Goal: Information Seeking & Learning: Learn about a topic

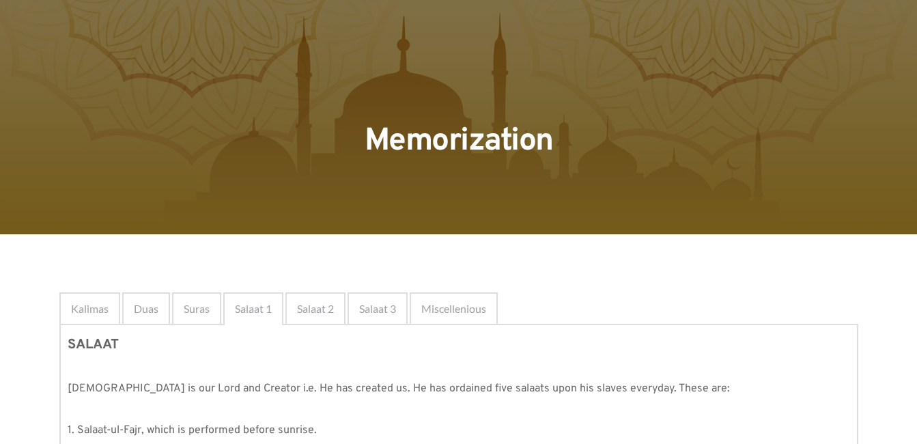
scroll to position [27, 0]
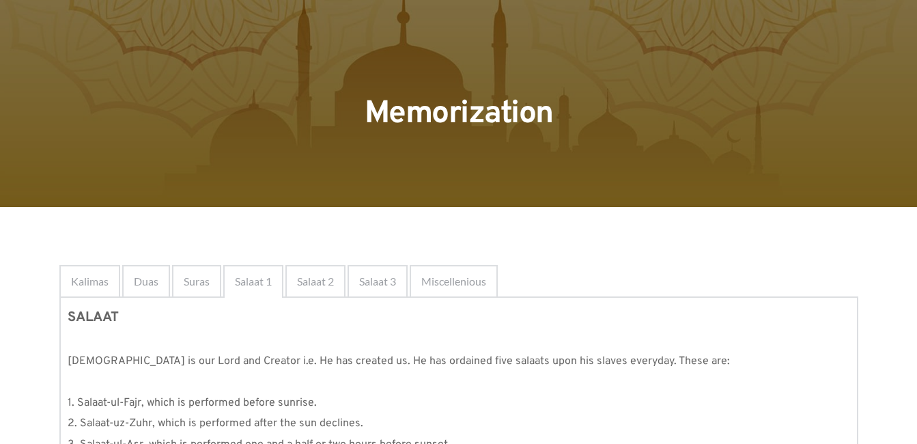
click at [715, 268] on ul "Kalimas Duas Suras Salaat 1 Salaat 2 Salaat 3 Miscellenious" at bounding box center [458, 281] width 799 height 33
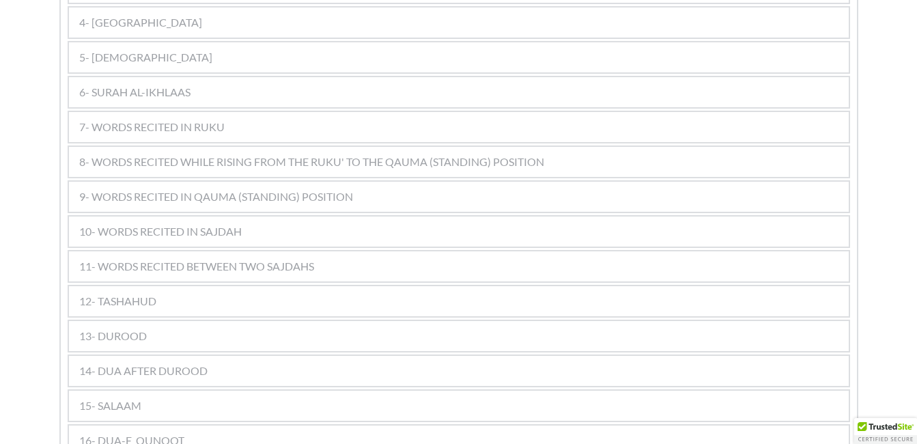
scroll to position [929, 0]
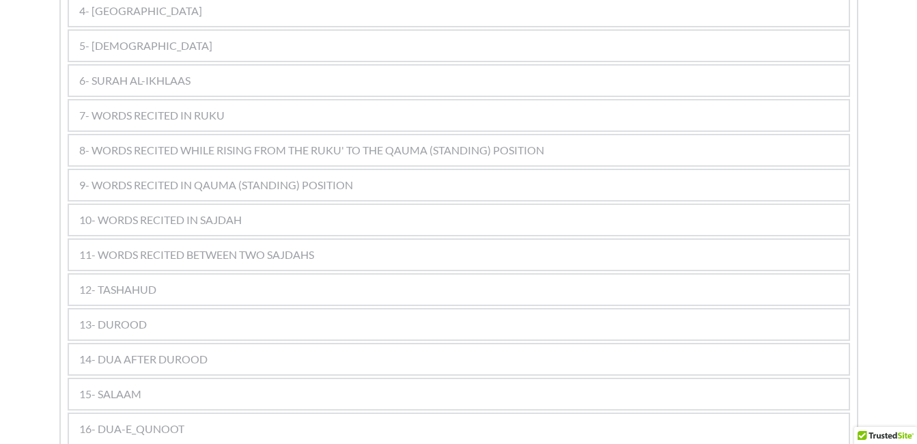
click at [569, 244] on div "11- WORDS RECITED BETWEEN TWO SAJDAHS" at bounding box center [459, 255] width 780 height 30
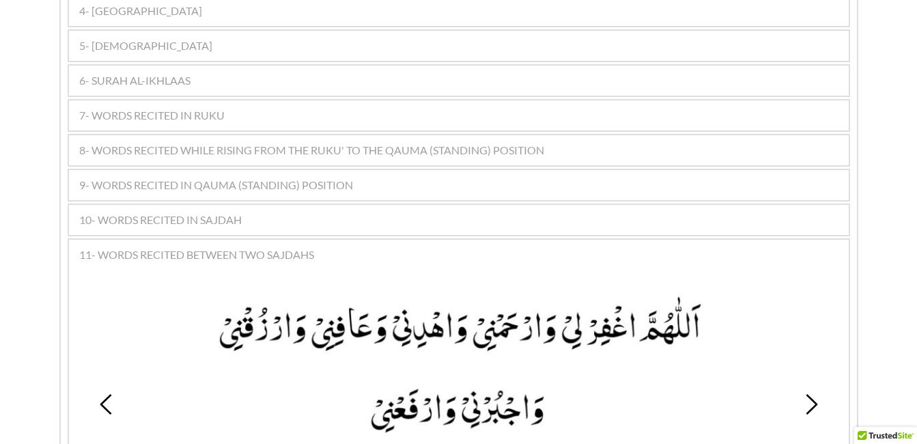
click at [564, 335] on picture at bounding box center [459, 364] width 650 height 145
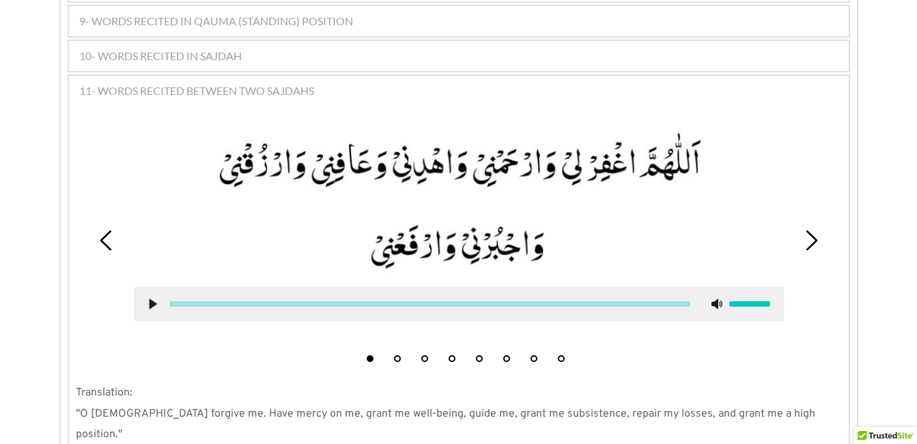
scroll to position [1120, 0]
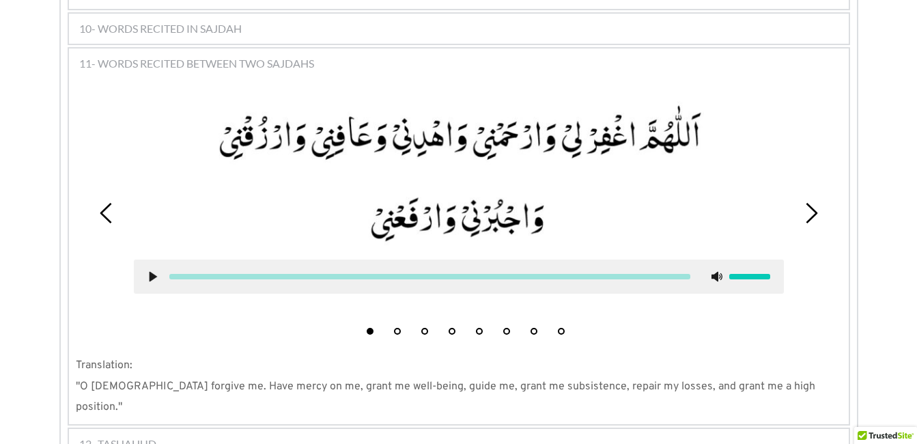
click at [482, 328] on button "5" at bounding box center [479, 331] width 7 height 7
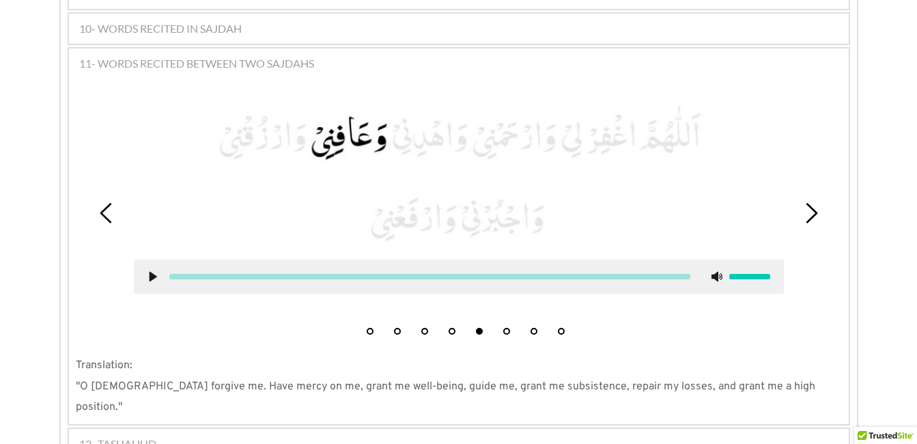
click at [506, 328] on button "6" at bounding box center [506, 331] width 7 height 7
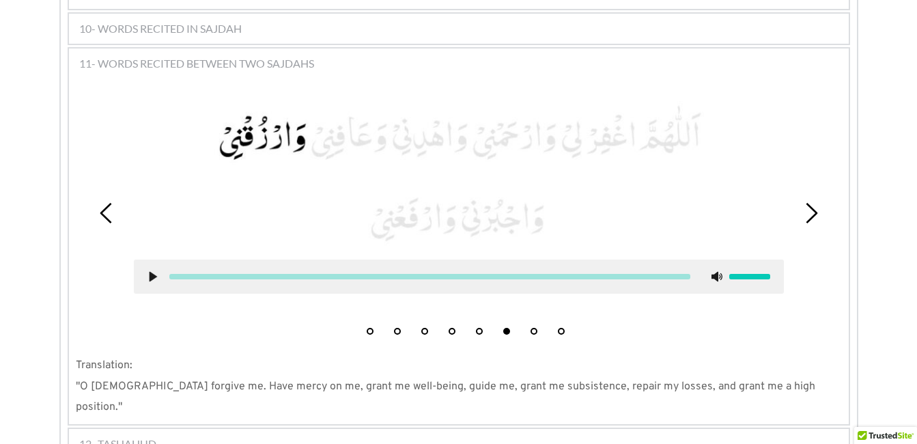
click at [143, 260] on div at bounding box center [459, 277] width 650 height 34
click at [150, 272] on use at bounding box center [153, 277] width 8 height 10
click at [150, 272] on use at bounding box center [152, 277] width 9 height 10
click at [594, 317] on div "1 2 3 4 5 6 7 8" at bounding box center [459, 213] width 766 height 258
